Goal: Find specific page/section: Find specific page/section

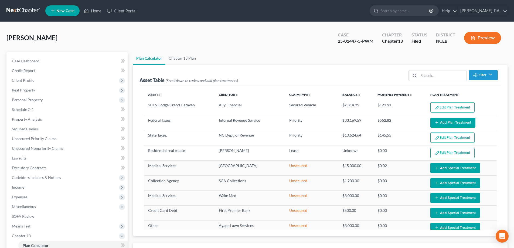
select select "59"
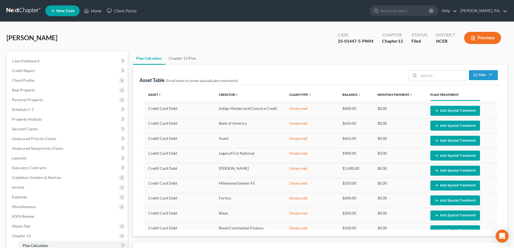
click at [26, 10] on link at bounding box center [23, 11] width 35 height 10
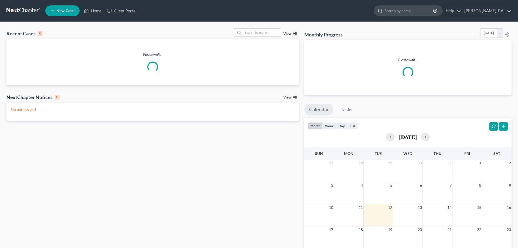
click at [411, 11] on input "search" at bounding box center [408, 11] width 49 height 10
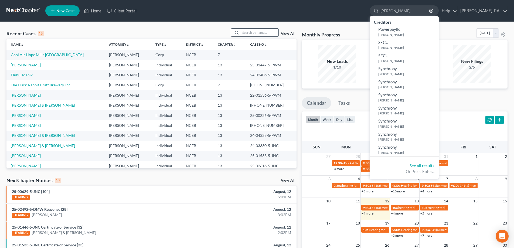
type input "[PERSON_NAME]"
click at [239, 30] on div at bounding box center [236, 33] width 10 height 8
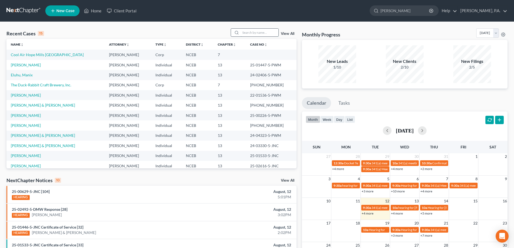
click at [244, 32] on input "search" at bounding box center [259, 33] width 38 height 8
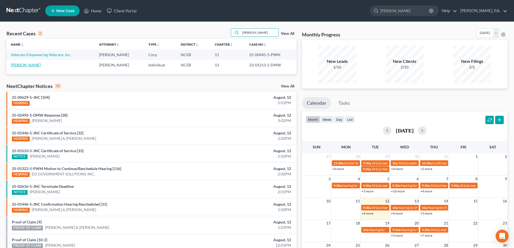
type input "[PERSON_NAME]"
click at [29, 64] on link "[PERSON_NAME]" at bounding box center [26, 65] width 30 height 5
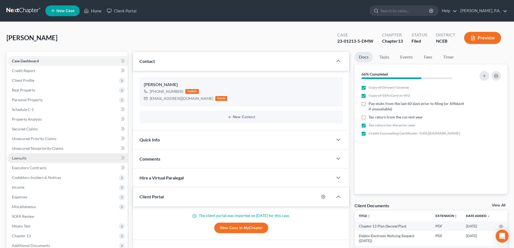
scroll to position [54, 0]
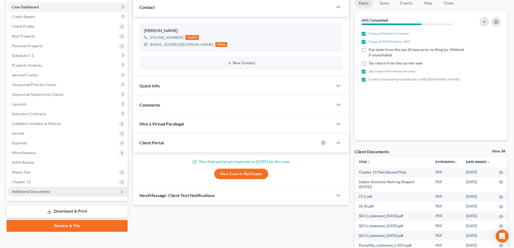
click at [69, 189] on span "Additional Documents" at bounding box center [68, 192] width 120 height 10
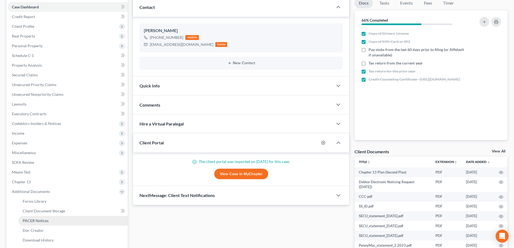
click at [63, 221] on link "PACER Notices" at bounding box center [72, 221] width 109 height 10
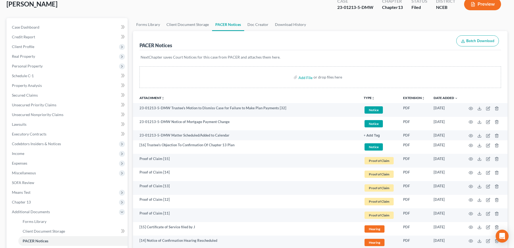
scroll to position [54, 0]
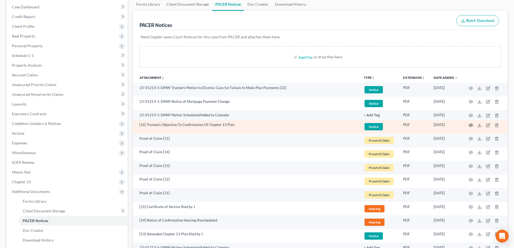
click at [470, 124] on icon "button" at bounding box center [470, 125] width 4 height 4
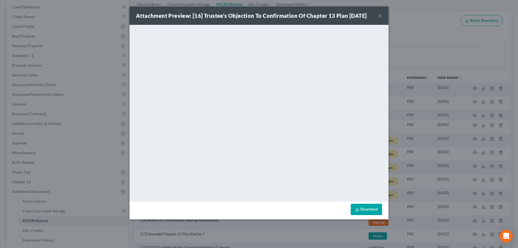
click at [380, 15] on button "×" at bounding box center [380, 15] width 4 height 6
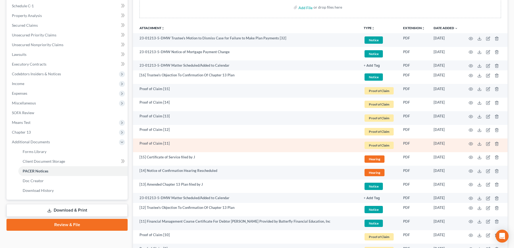
scroll to position [0, 0]
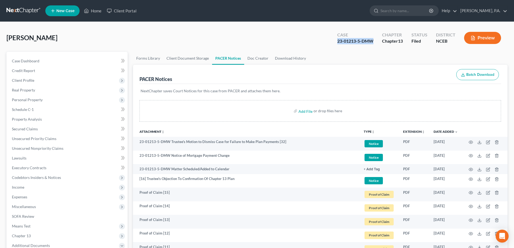
drag, startPoint x: 359, startPoint y: 40, endPoint x: 372, endPoint y: 39, distance: 13.2
click at [372, 39] on div "23-01213-5-DMW" at bounding box center [355, 41] width 36 height 6
